Goal: Information Seeking & Learning: Learn about a topic

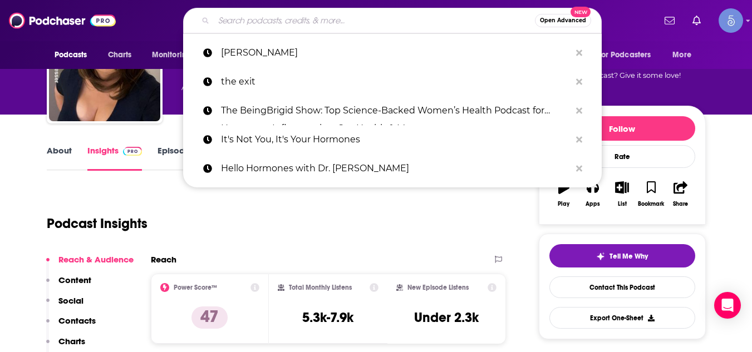
click at [228, 19] on input "Search podcasts, credits, & more..." at bounding box center [374, 21] width 321 height 18
type input "The Doc Lounge Podcast"
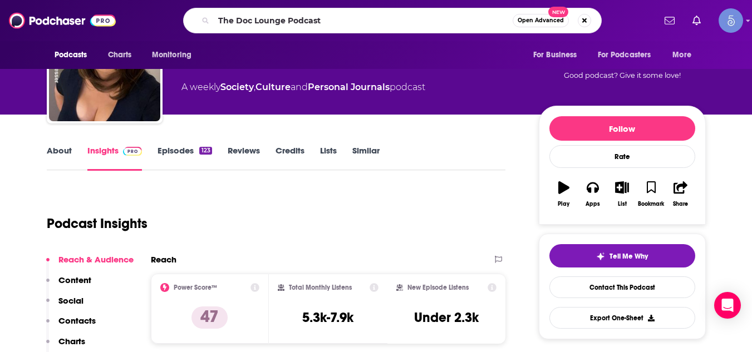
click at [228, 19] on input "The Doc Lounge Podcast" at bounding box center [363, 21] width 299 height 18
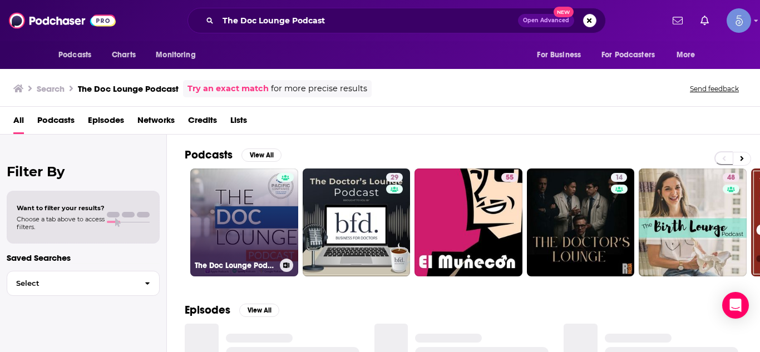
click at [244, 222] on link "The Doc Lounge Podcast" at bounding box center [244, 223] width 108 height 108
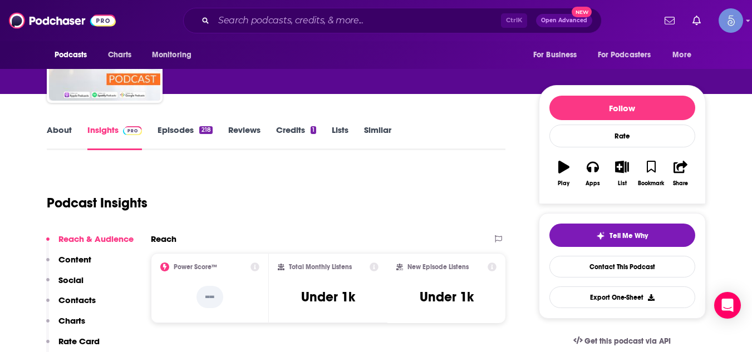
scroll to position [89, 0]
